Goal: Task Accomplishment & Management: Manage account settings

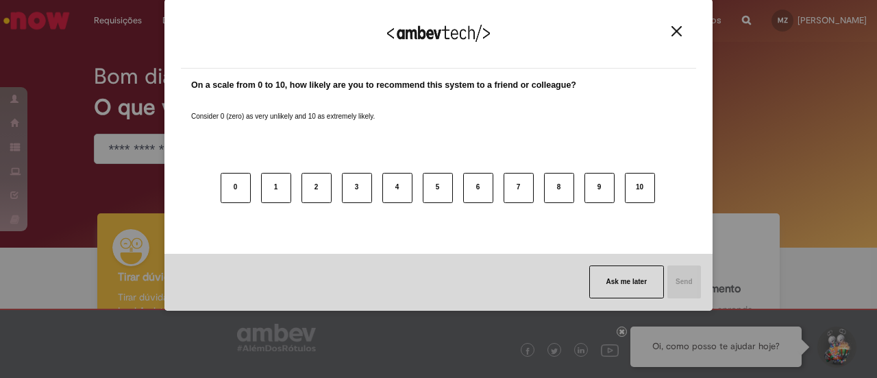
drag, startPoint x: 684, startPoint y: 19, endPoint x: 676, endPoint y: 25, distance: 9.7
click at [681, 20] on div "We appreciate your feedback!" at bounding box center [438, 41] width 515 height 53
click at [676, 26] on img "Close" at bounding box center [677, 31] width 10 height 10
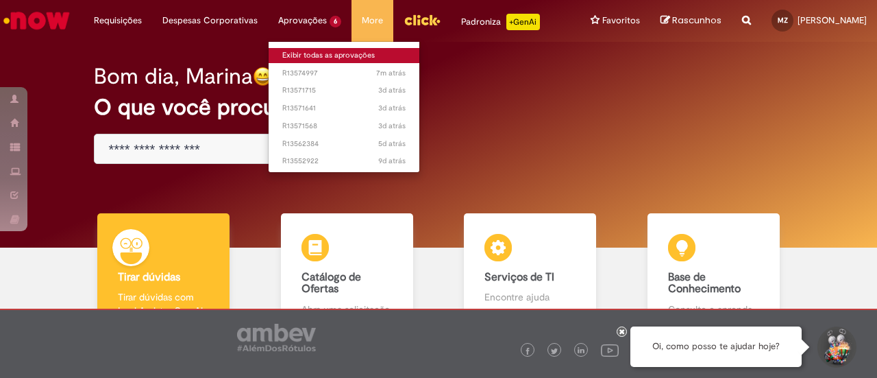
click at [347, 56] on link "Exibir todas as aprovações" at bounding box center [344, 55] width 151 height 15
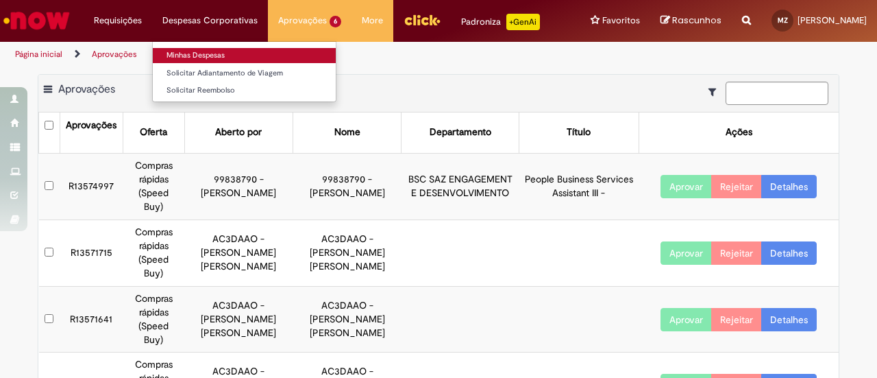
click at [196, 60] on link "Minhas Despesas" at bounding box center [244, 55] width 183 height 15
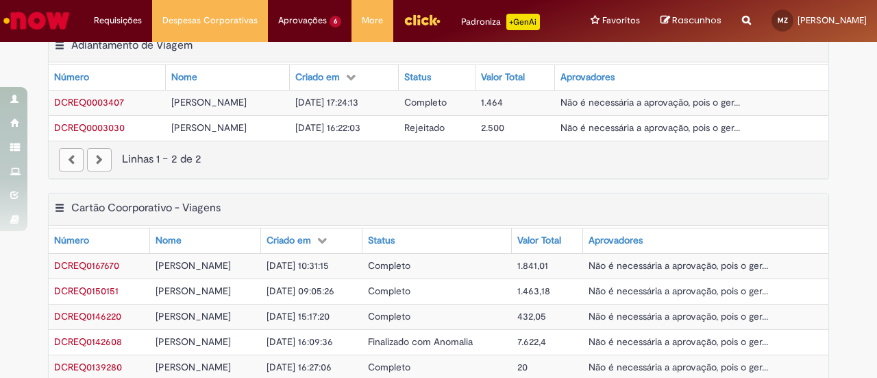
scroll to position [411, 0]
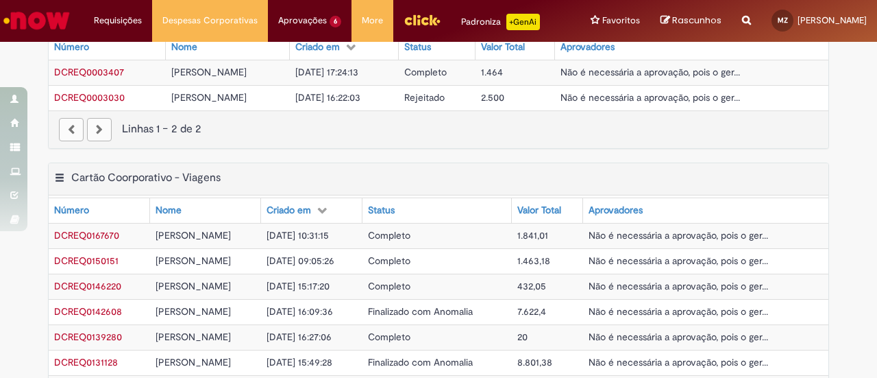
click at [652, 151] on div "Exportar como PDF Exportar como Excel Exportar como CSV Adiantamento de Viagem …" at bounding box center [439, 81] width 802 height 163
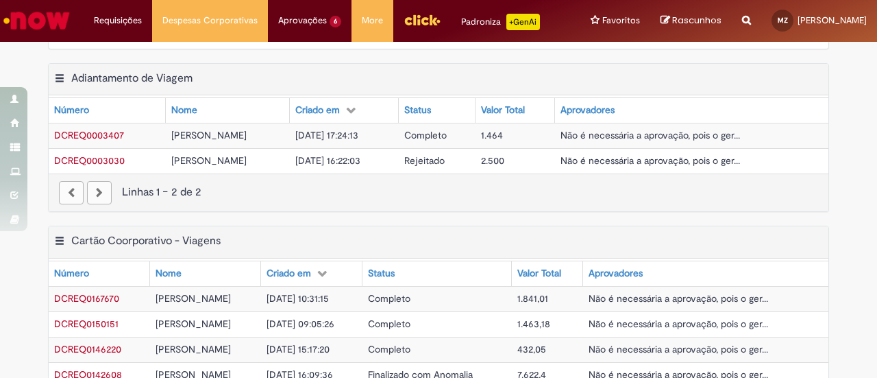
scroll to position [344, 0]
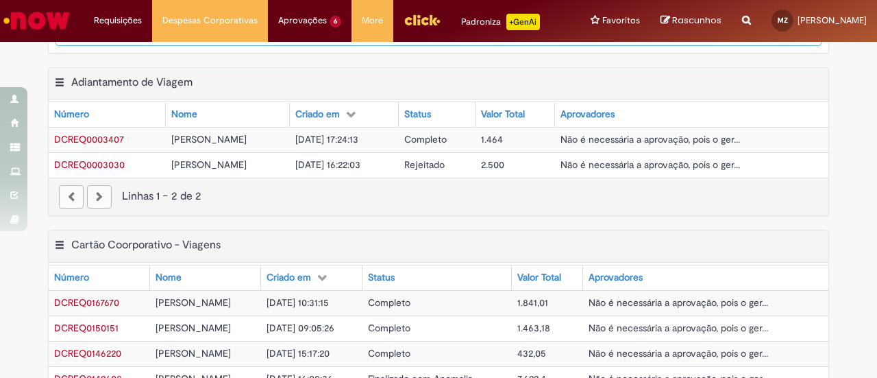
click at [666, 297] on span "Não é necessária a aprovação, pois o ger..." at bounding box center [679, 302] width 180 height 12
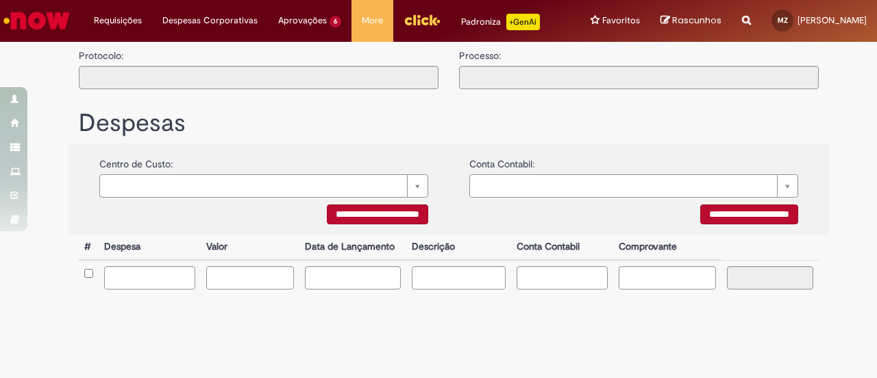
type input "**********"
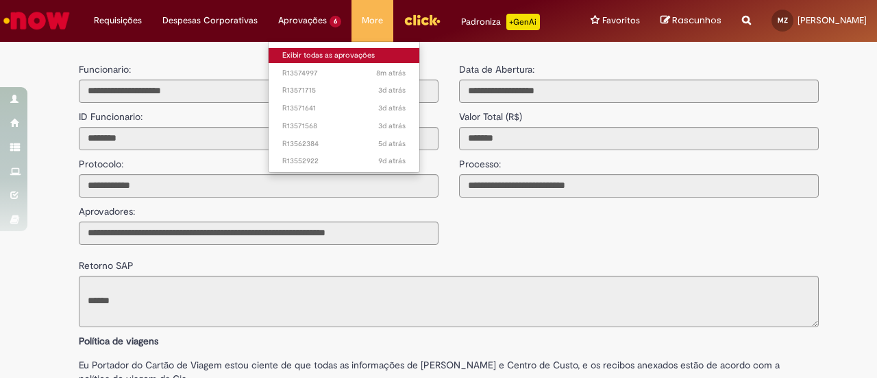
click at [318, 51] on link "Exibir todas as aprovações" at bounding box center [344, 55] width 151 height 15
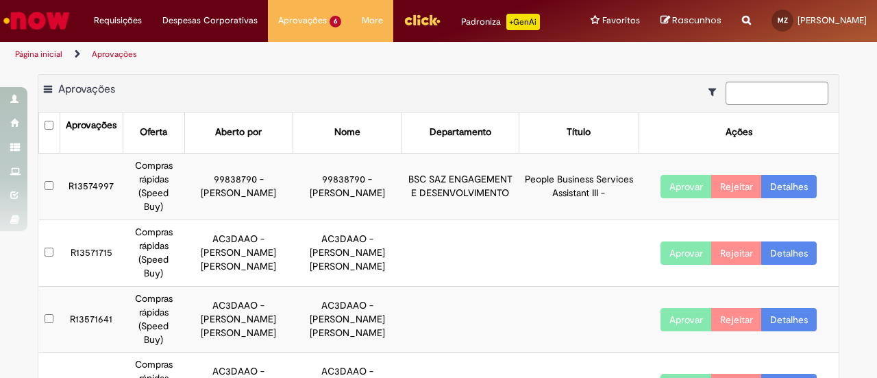
click at [514, 69] on main "Aprovações Exportar como PDF Exportar como Excel Exportar como CSV Aprovações A…" at bounding box center [438, 335] width 877 height 537
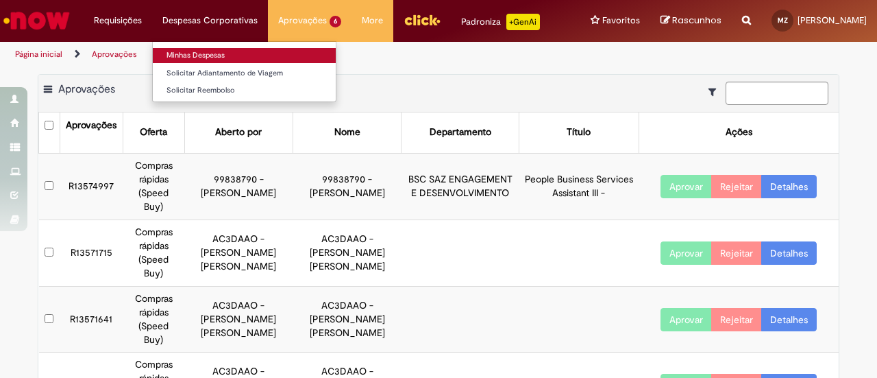
click at [218, 56] on link "Minhas Despesas" at bounding box center [244, 55] width 183 height 15
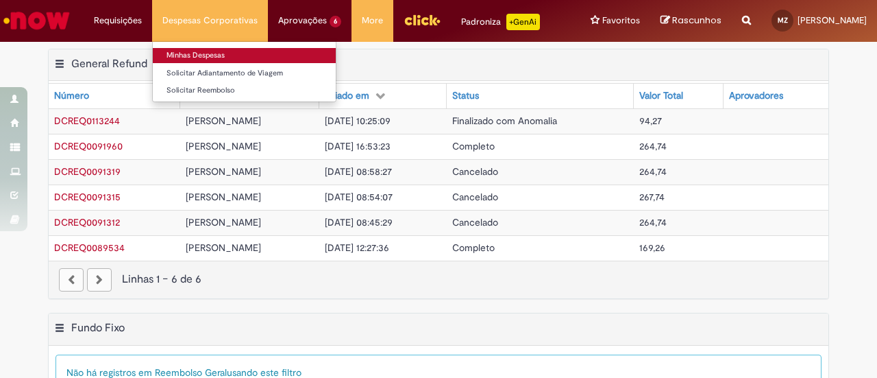
click at [218, 57] on link "Minhas Despesas" at bounding box center [244, 55] width 183 height 15
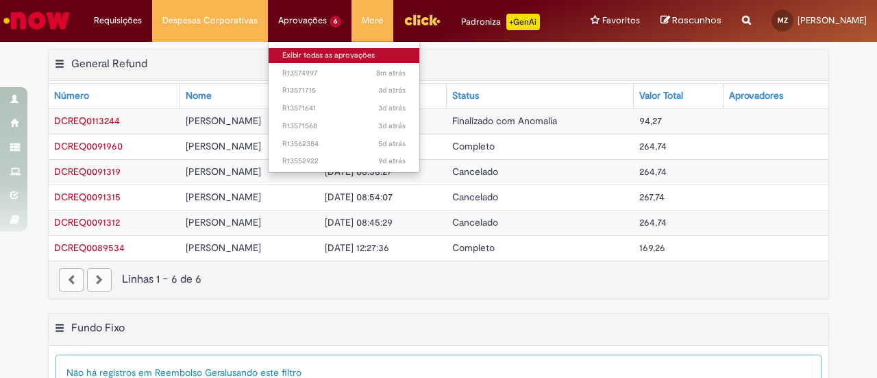
click at [308, 52] on link "Exibir todas as aprovações" at bounding box center [344, 55] width 151 height 15
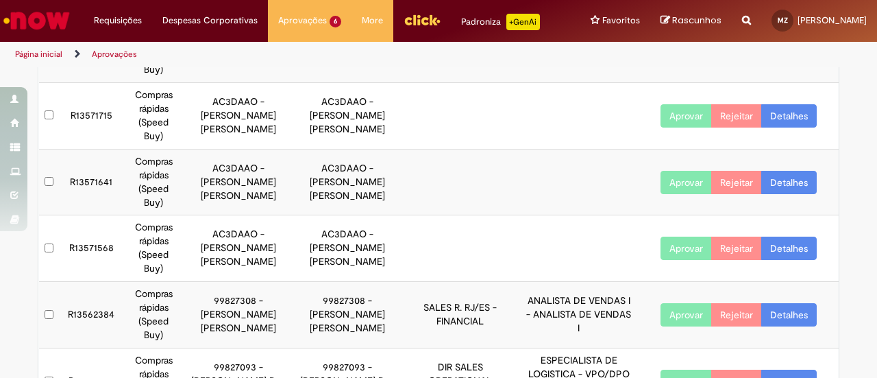
scroll to position [141, 0]
